Goal: Information Seeking & Learning: Learn about a topic

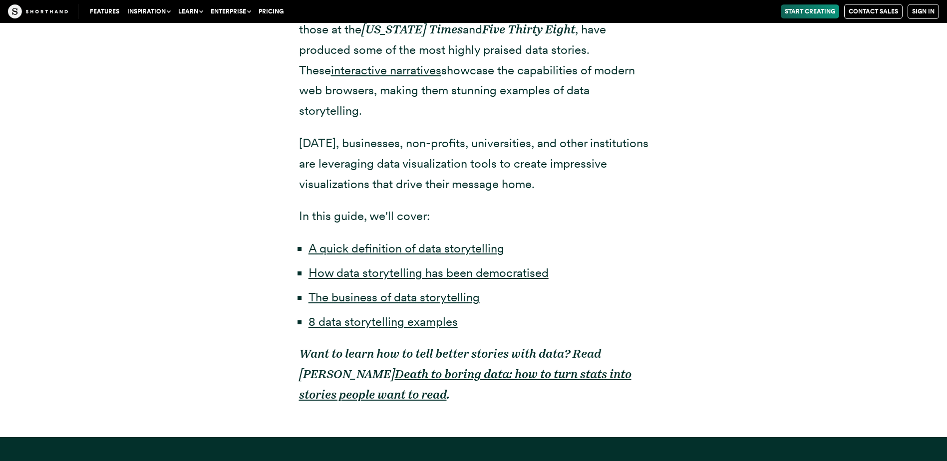
scroll to position [699, 0]
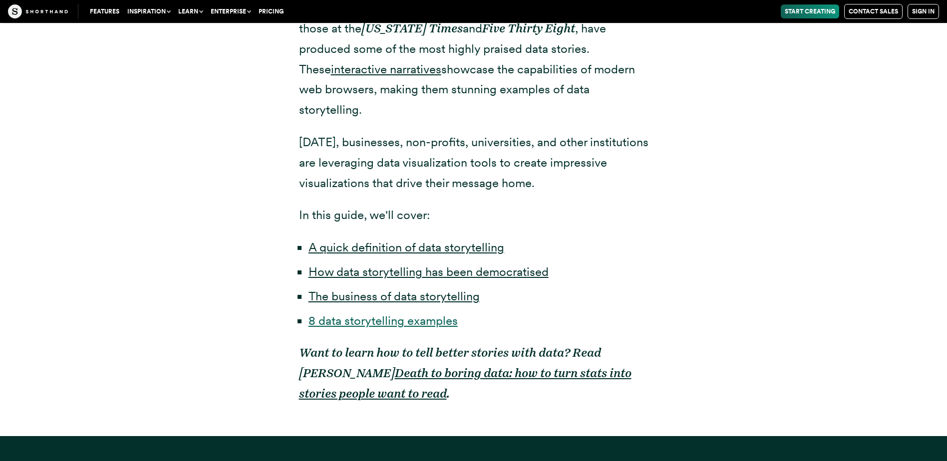
click at [381, 314] on link "8 data storytelling examples" at bounding box center [383, 321] width 149 height 14
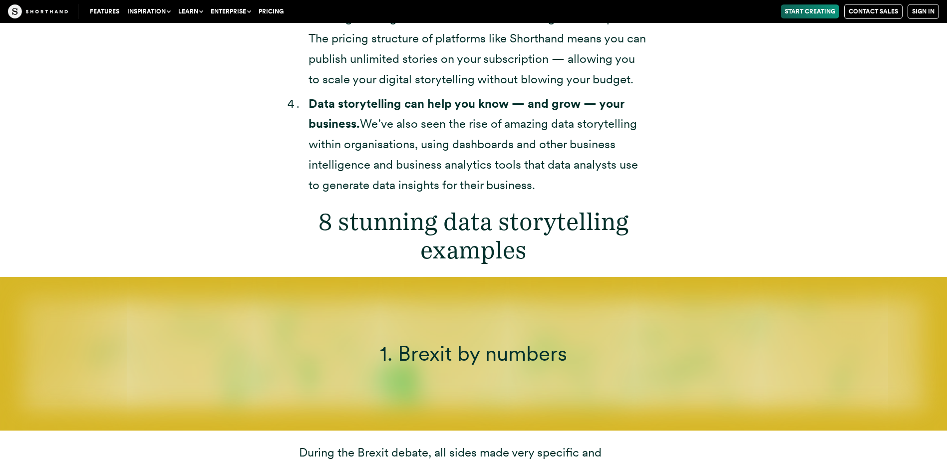
scroll to position [3515, 0]
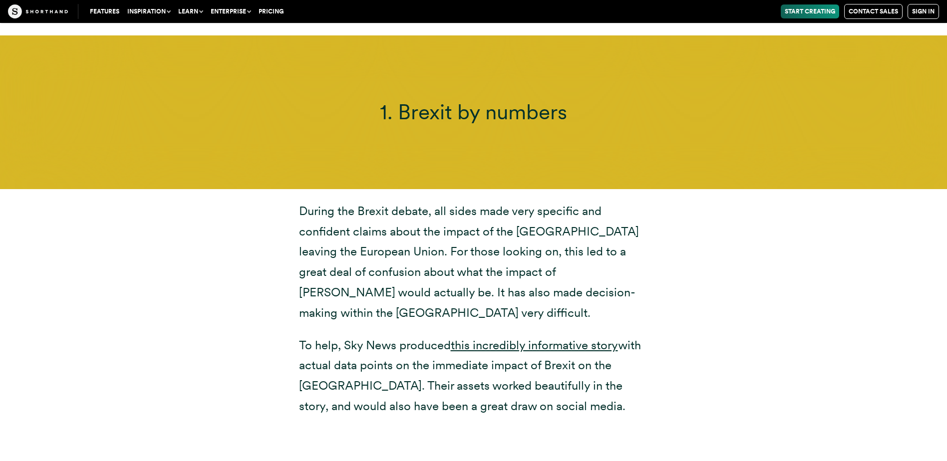
scroll to position [3565, 0]
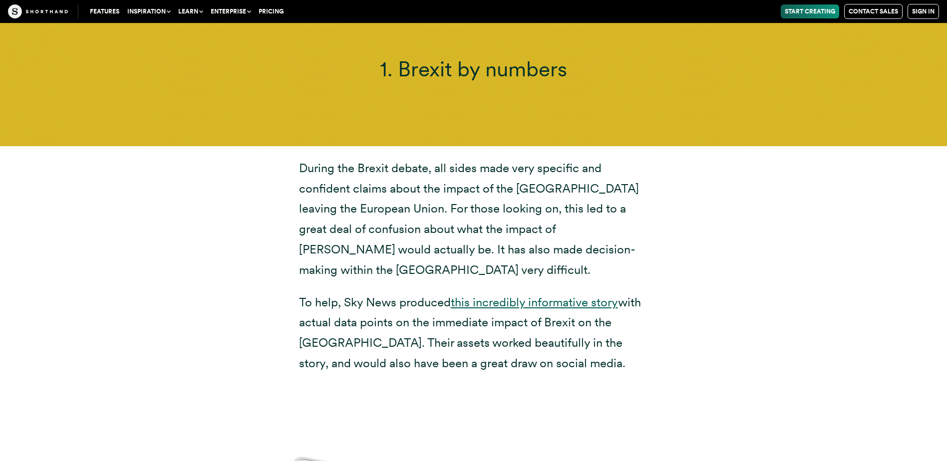
click at [508, 295] on link "this incredibly informative story" at bounding box center [534, 302] width 167 height 14
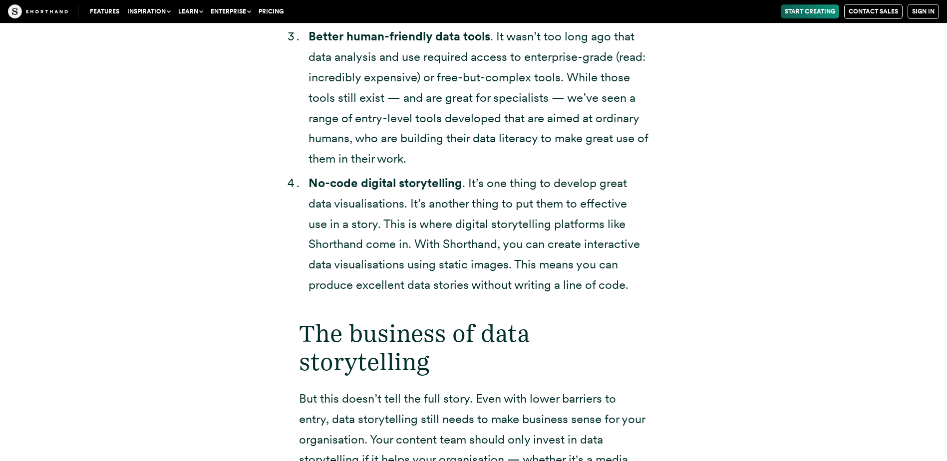
scroll to position [2416, 0]
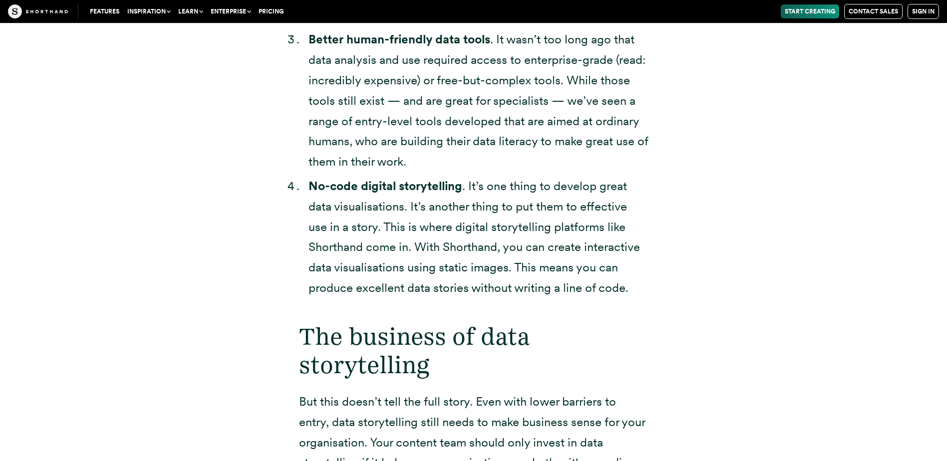
click at [344, 209] on li "No-code digital storytelling . It’s one thing to develop great data visualisati…" at bounding box center [479, 237] width 340 height 122
click at [347, 225] on li "No-code digital storytelling . It’s one thing to develop great data visualisati…" at bounding box center [479, 237] width 340 height 122
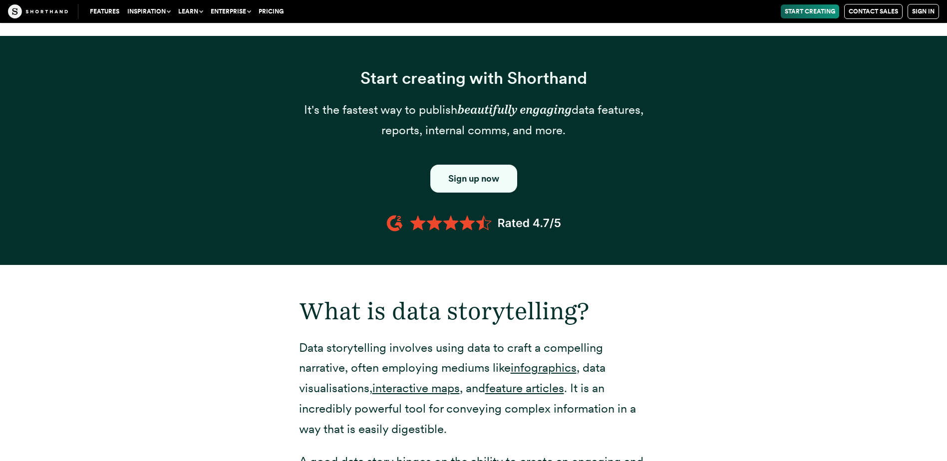
scroll to position [1118, 0]
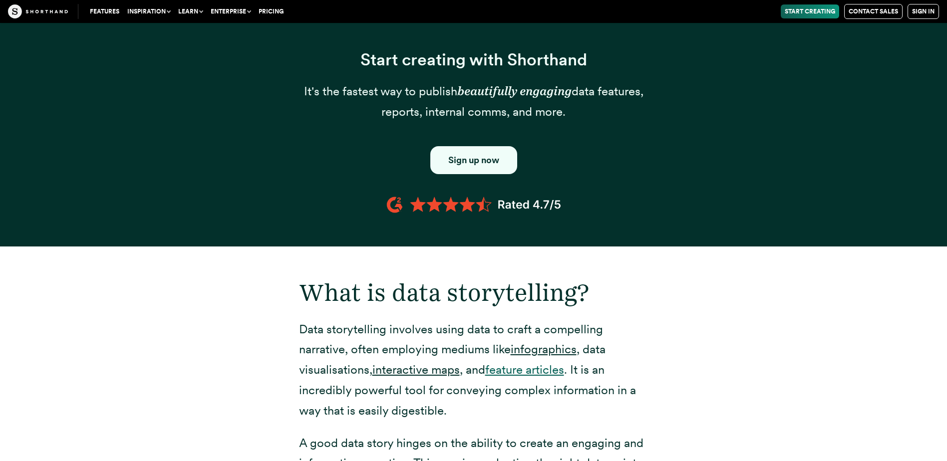
click at [505, 363] on link "feature articles" at bounding box center [524, 370] width 79 height 14
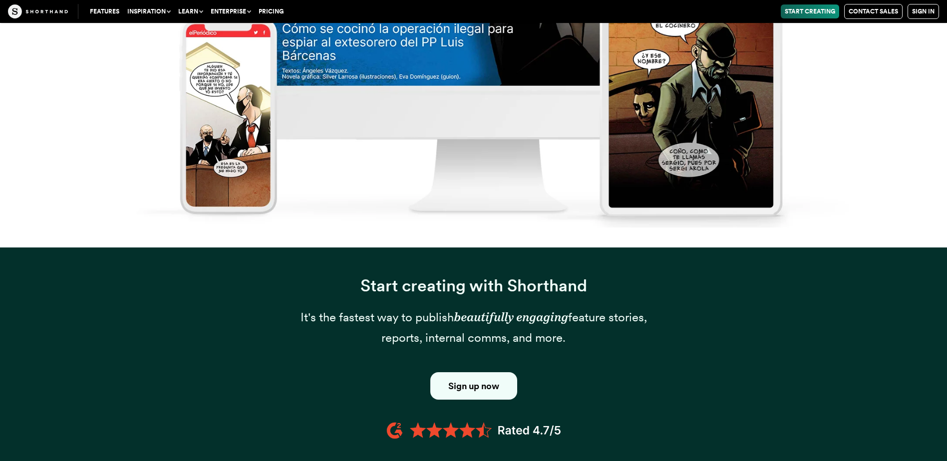
scroll to position [1049, 0]
